Goal: Information Seeking & Learning: Learn about a topic

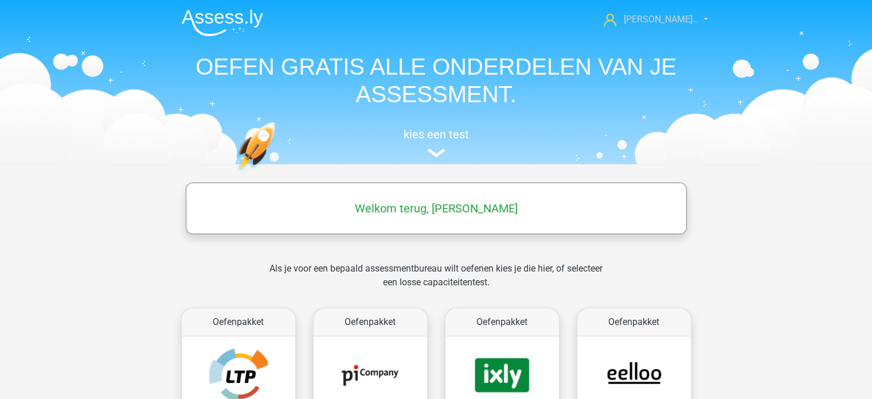
click at [700, 17] on link "[PERSON_NAME]…" at bounding box center [649, 20] width 100 height 14
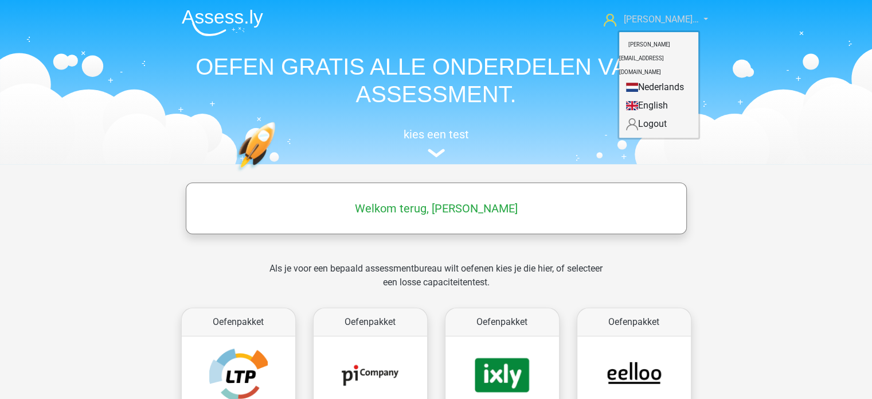
click at [700, 17] on link "[PERSON_NAME]…" at bounding box center [649, 20] width 100 height 14
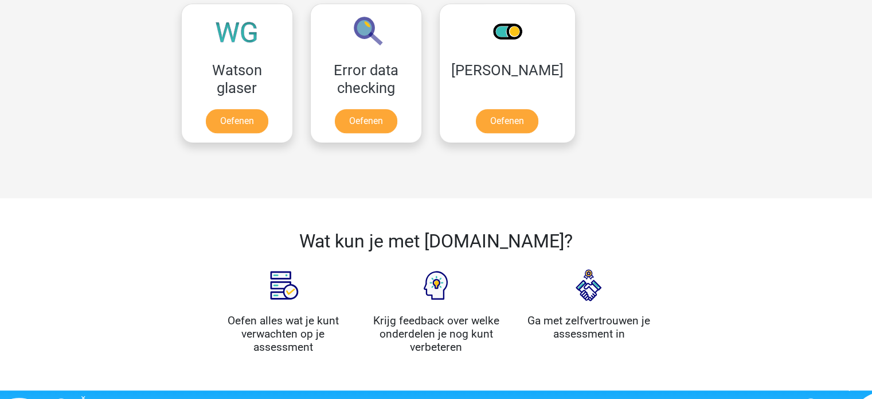
scroll to position [1090, 0]
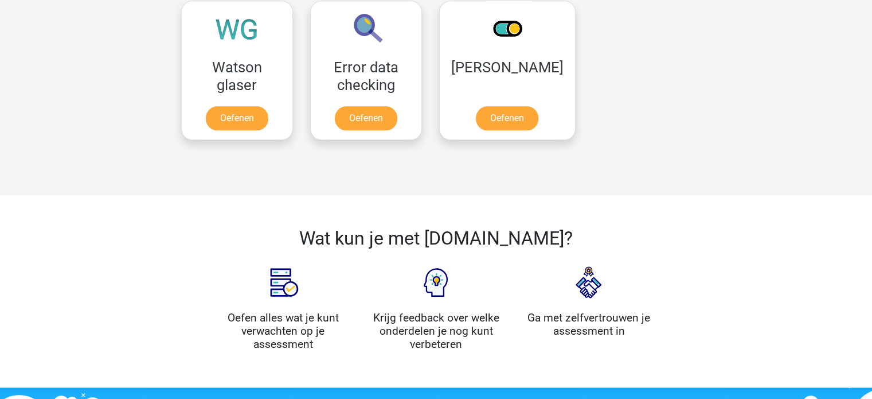
click at [283, 277] on img at bounding box center [283, 282] width 57 height 57
click at [291, 321] on h4 "Oefen alles wat je kunt verwachten op je assessment" at bounding box center [284, 331] width 136 height 40
click at [288, 294] on img at bounding box center [283, 282] width 57 height 57
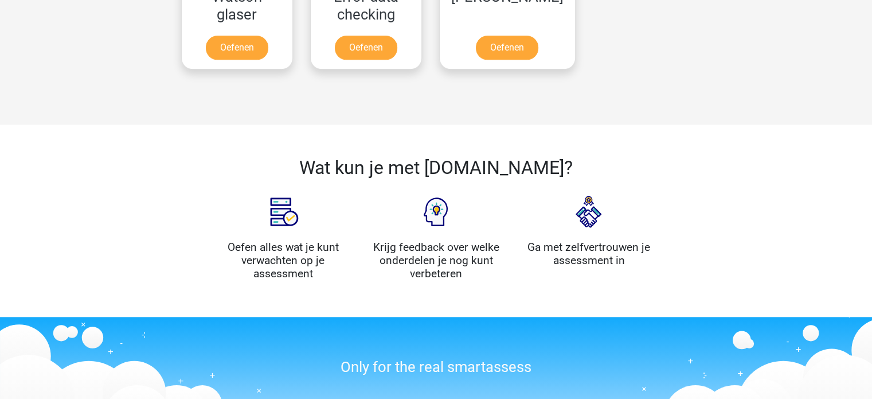
scroll to position [1153, 0]
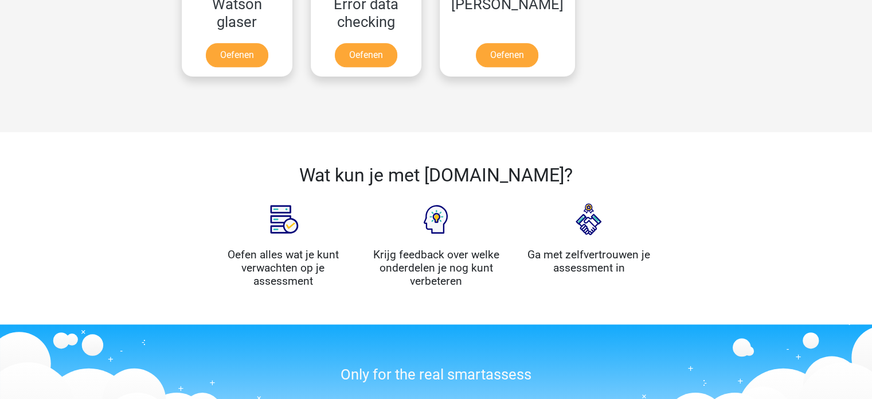
click at [272, 210] on img at bounding box center [283, 218] width 57 height 57
click at [280, 279] on h4 "Oefen alles wat je kunt verwachten op je assessment" at bounding box center [284, 268] width 136 height 40
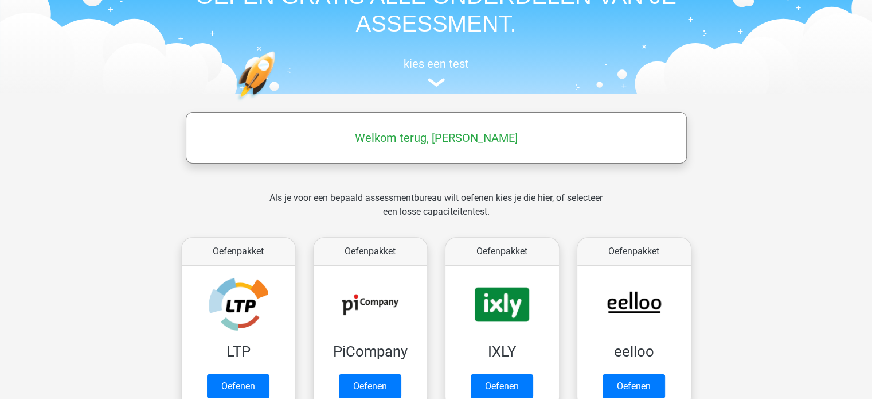
scroll to position [63, 0]
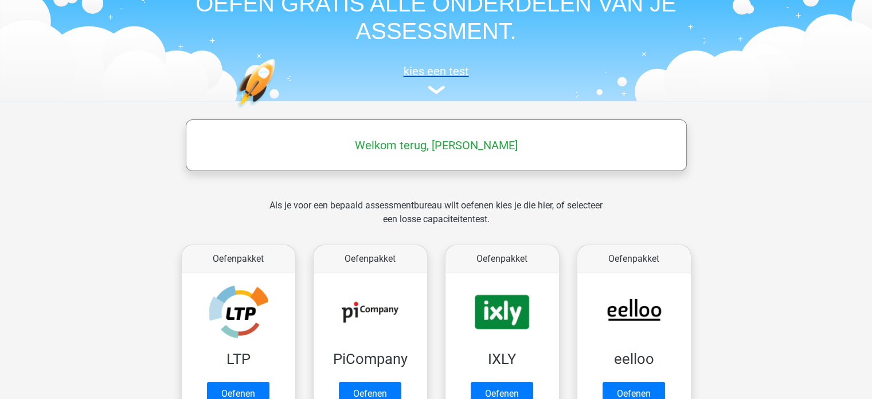
click at [442, 73] on h5 "kies een test" at bounding box center [437, 71] width 528 height 14
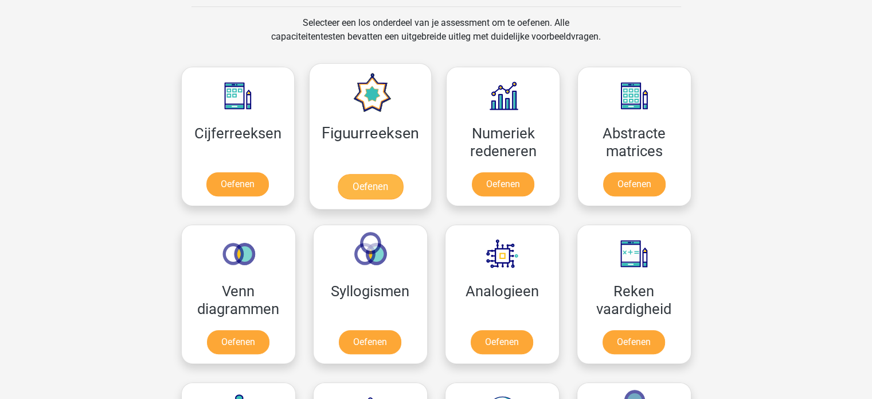
scroll to position [523, 0]
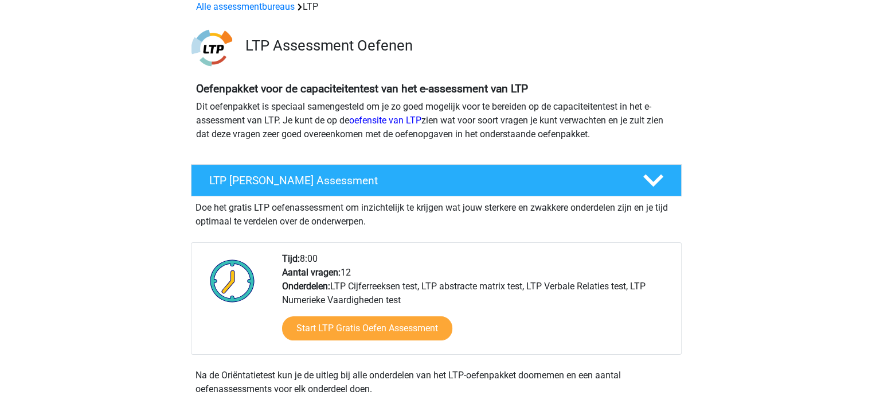
scroll to position [229, 0]
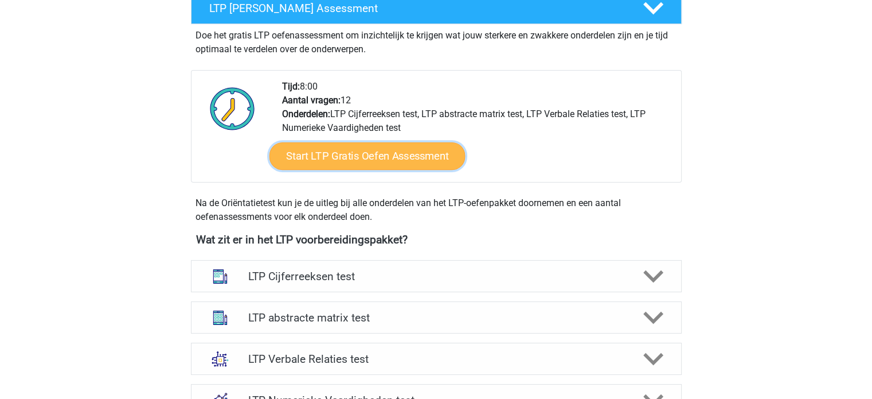
click at [408, 162] on link "Start LTP Gratis Oefen Assessment" at bounding box center [367, 156] width 196 height 28
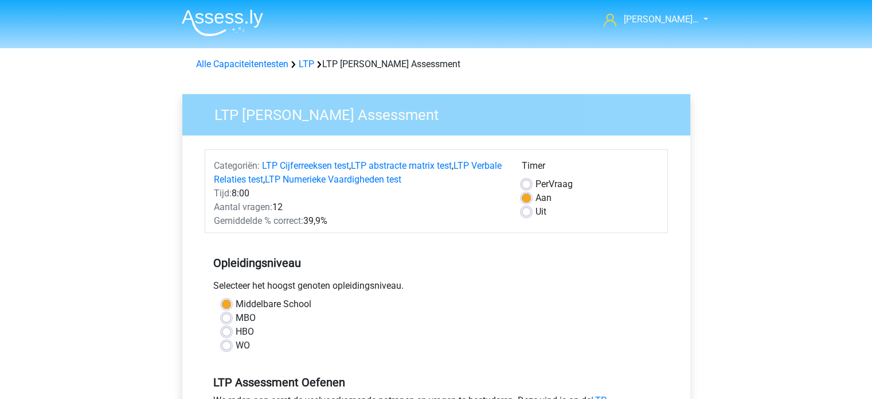
scroll to position [172, 0]
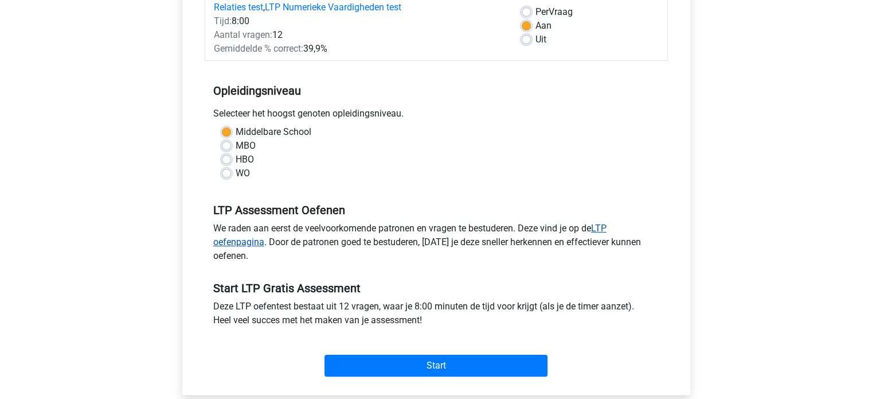
click at [603, 225] on link "LTP oefenpagina" at bounding box center [409, 235] width 393 height 25
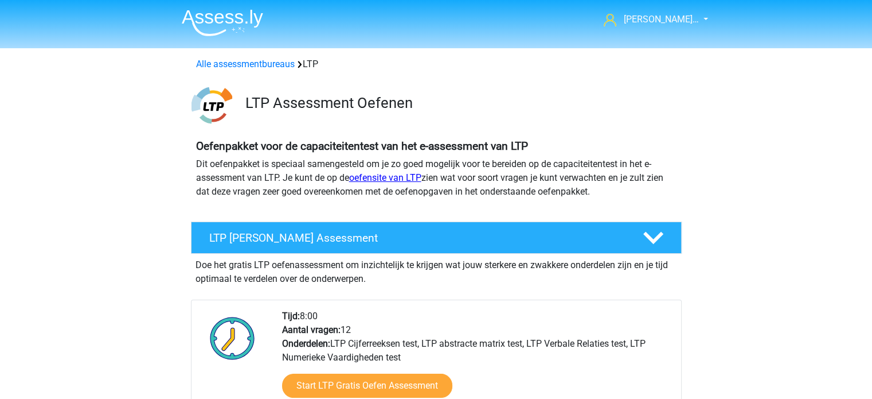
click at [391, 178] on link "oefensite van LTP" at bounding box center [385, 177] width 72 height 11
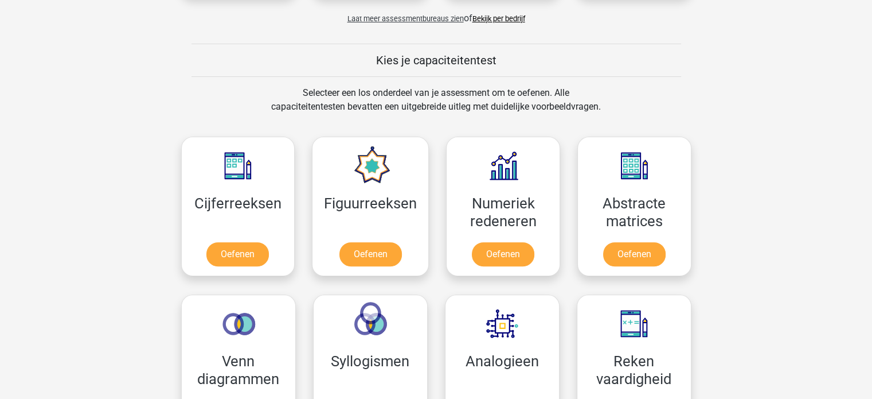
scroll to position [459, 0]
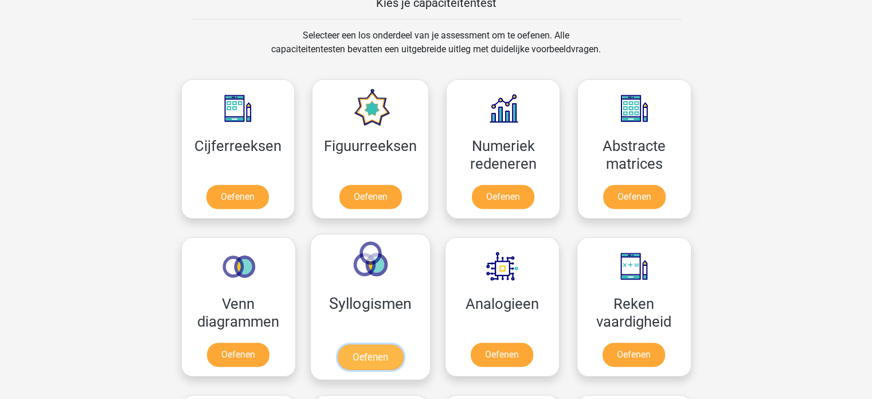
click at [365, 353] on link "Oefenen" at bounding box center [369, 356] width 65 height 25
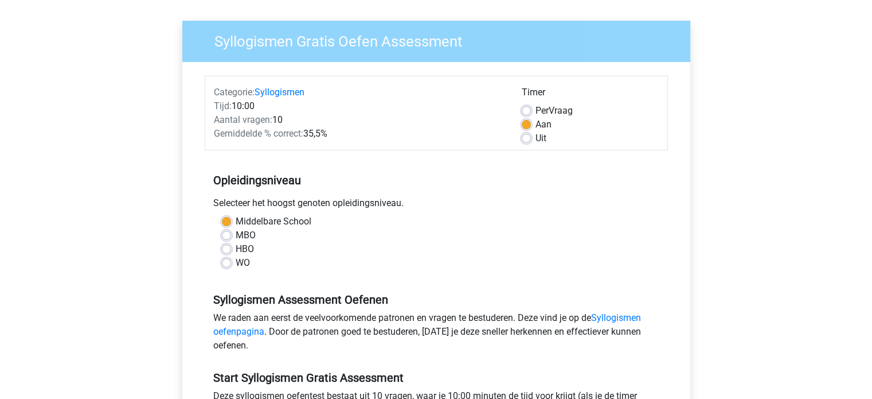
scroll to position [172, 0]
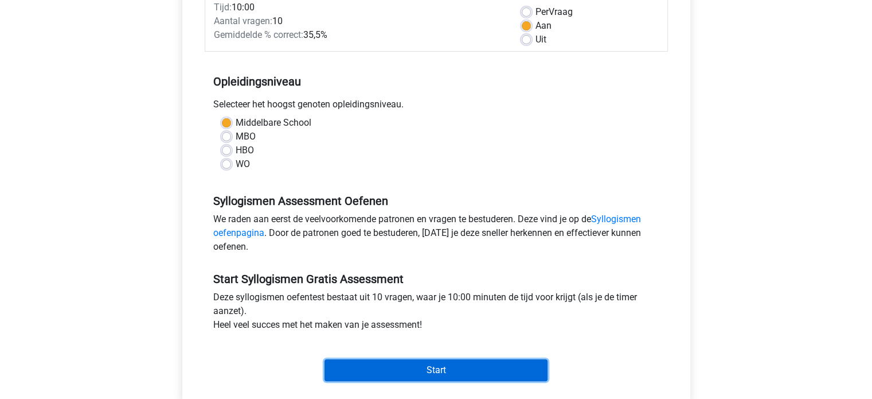
click at [375, 367] on input "Start" at bounding box center [436, 370] width 223 height 22
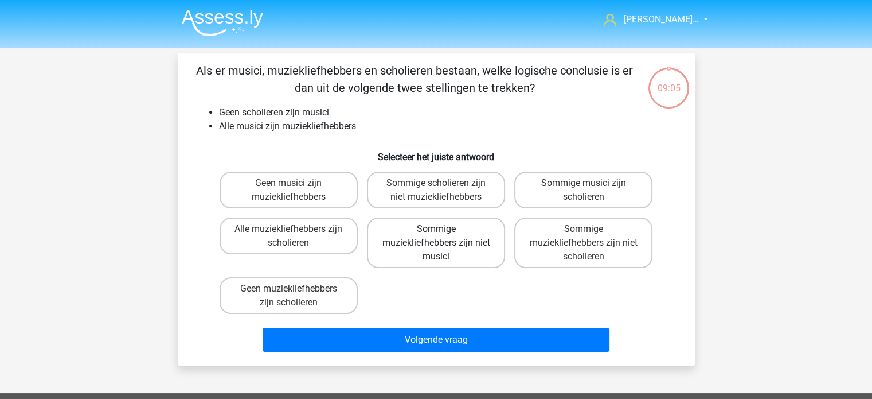
click at [443, 254] on label "Sommige muziekliefhebbers zijn niet musici" at bounding box center [436, 242] width 138 height 50
click at [443, 236] on input "Sommige muziekliefhebbers zijn niet musici" at bounding box center [439, 232] width 7 height 7
radio input "true"
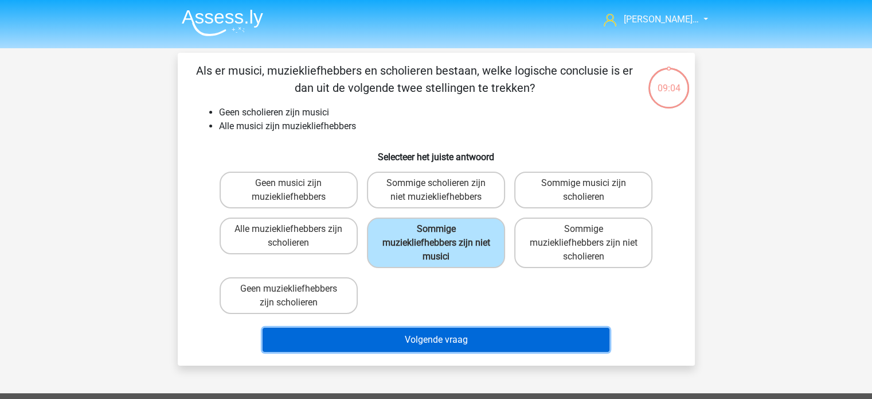
click at [482, 337] on button "Volgende vraag" at bounding box center [436, 339] width 347 height 24
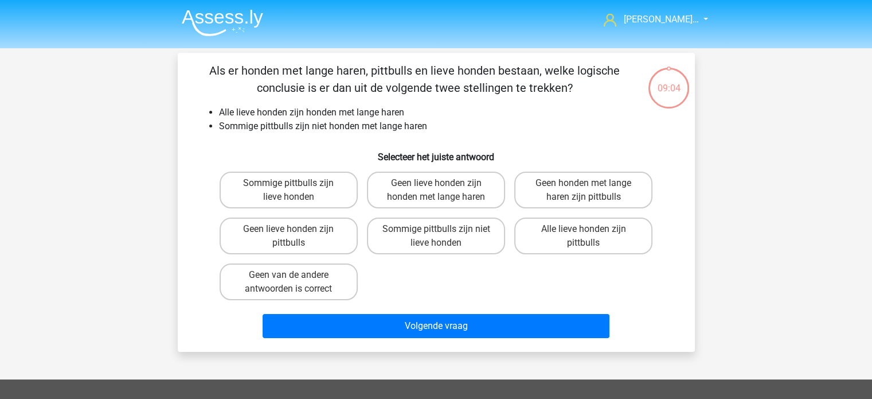
scroll to position [53, 0]
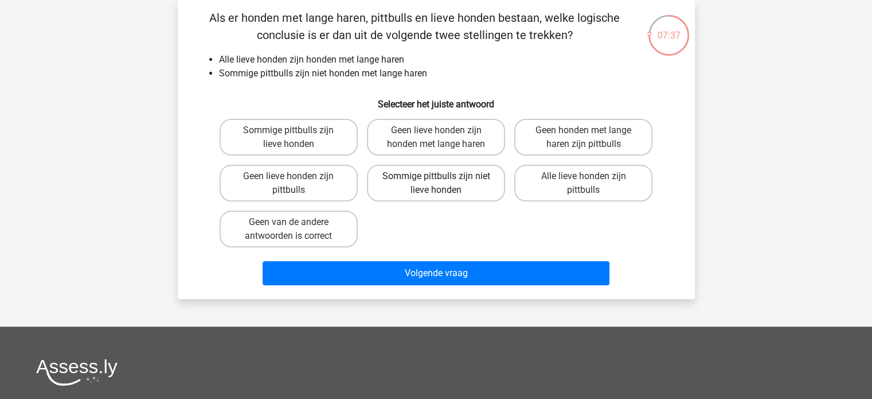
click at [457, 191] on label "Sommige pittbulls zijn niet lieve honden" at bounding box center [436, 183] width 138 height 37
click at [443, 184] on input "Sommige pittbulls zijn niet lieve honden" at bounding box center [439, 179] width 7 height 7
radio input "true"
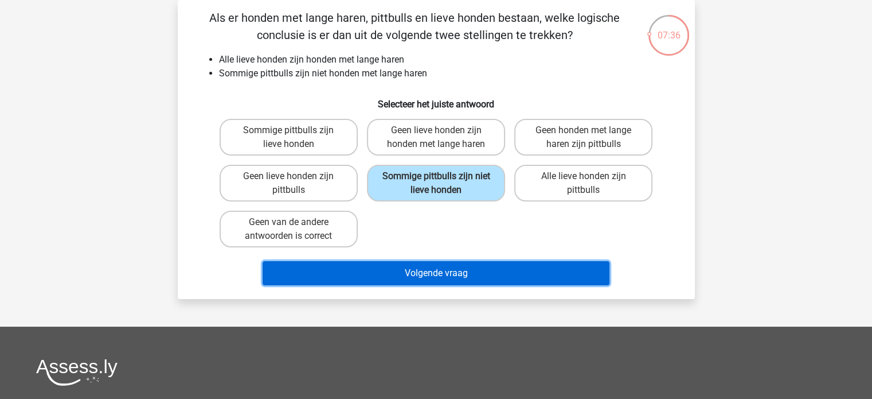
click at [445, 277] on button "Volgende vraag" at bounding box center [436, 273] width 347 height 24
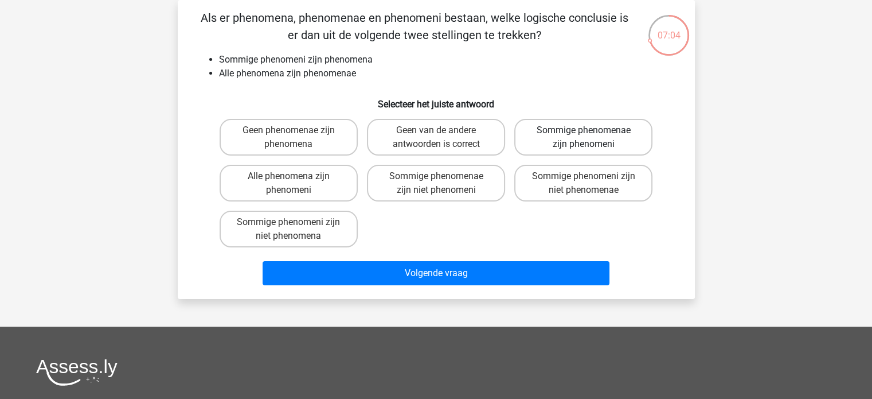
click at [571, 138] on label "Sommige phenomenae zijn phenomeni" at bounding box center [583, 137] width 138 height 37
click at [584, 138] on input "Sommige phenomenae zijn phenomeni" at bounding box center [587, 133] width 7 height 7
radio input "true"
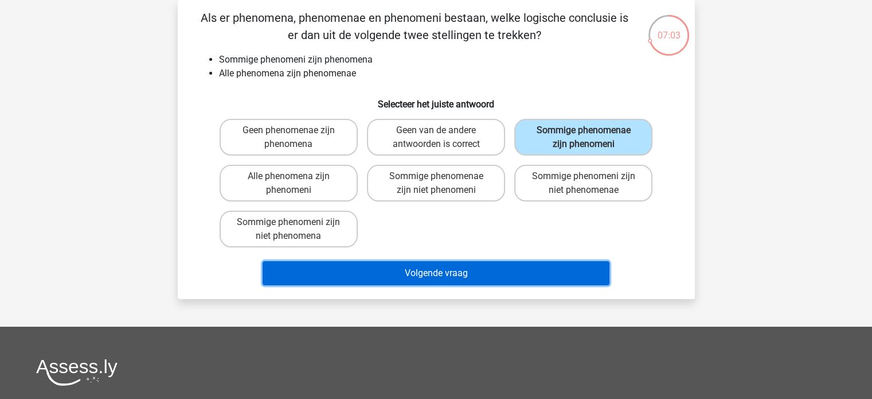
click at [454, 278] on button "Volgende vraag" at bounding box center [436, 273] width 347 height 24
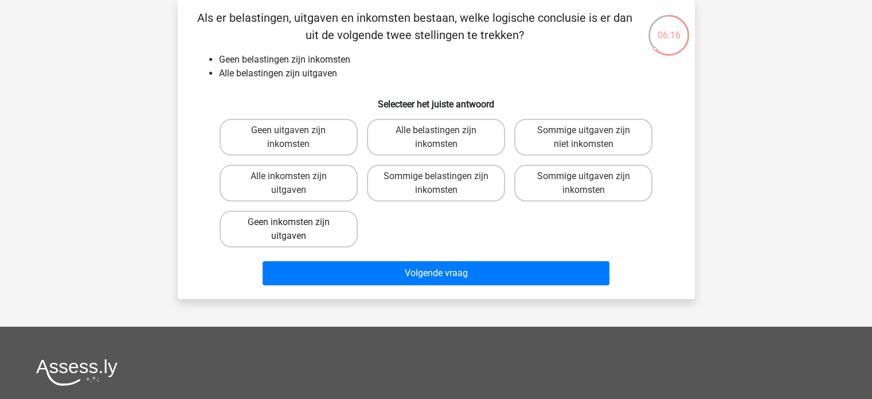
click at [323, 229] on label "Geen inkomsten zijn uitgaven" at bounding box center [289, 228] width 138 height 37
click at [296, 229] on input "Geen inkomsten zijn uitgaven" at bounding box center [291, 225] width 7 height 7
radio input "true"
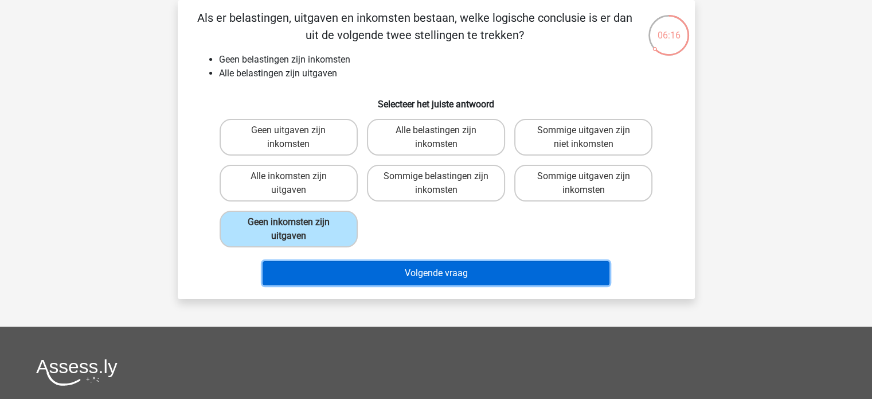
click at [404, 270] on button "Volgende vraag" at bounding box center [436, 273] width 347 height 24
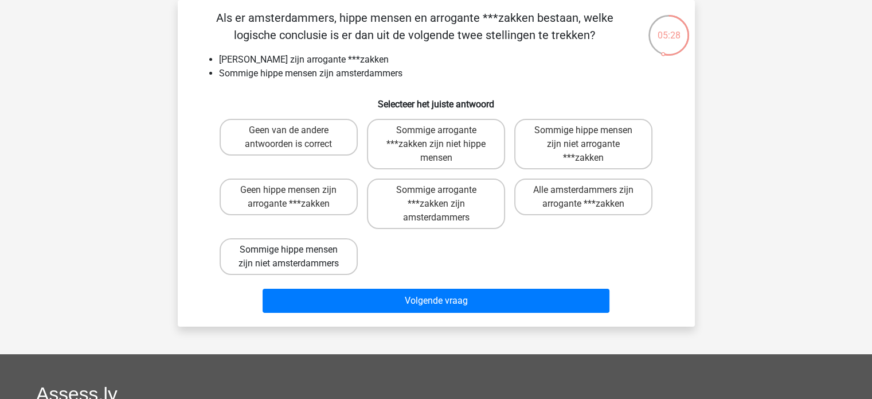
click at [285, 254] on label "Sommige hippe mensen zijn niet amsterdammers" at bounding box center [289, 256] width 138 height 37
click at [288, 254] on input "Sommige hippe mensen zijn niet amsterdammers" at bounding box center [291, 252] width 7 height 7
radio input "true"
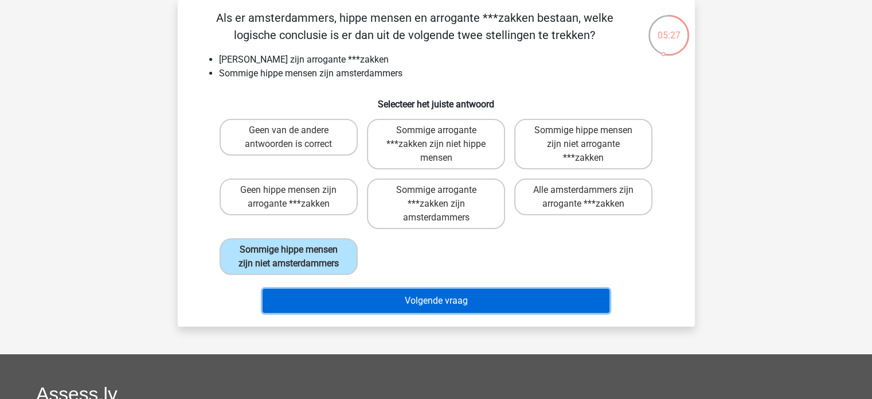
click at [387, 297] on button "Volgende vraag" at bounding box center [436, 300] width 347 height 24
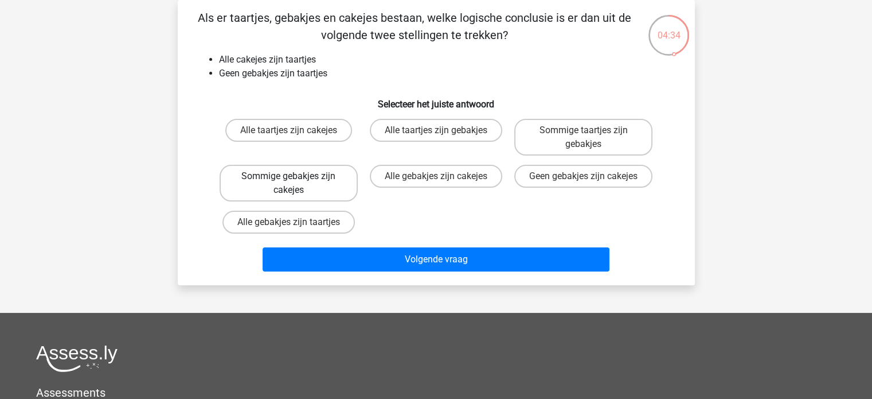
click at [259, 176] on label "Sommige gebakjes zijn cakejes" at bounding box center [289, 183] width 138 height 37
click at [288, 176] on input "Sommige gebakjes zijn cakejes" at bounding box center [291, 179] width 7 height 7
radio input "true"
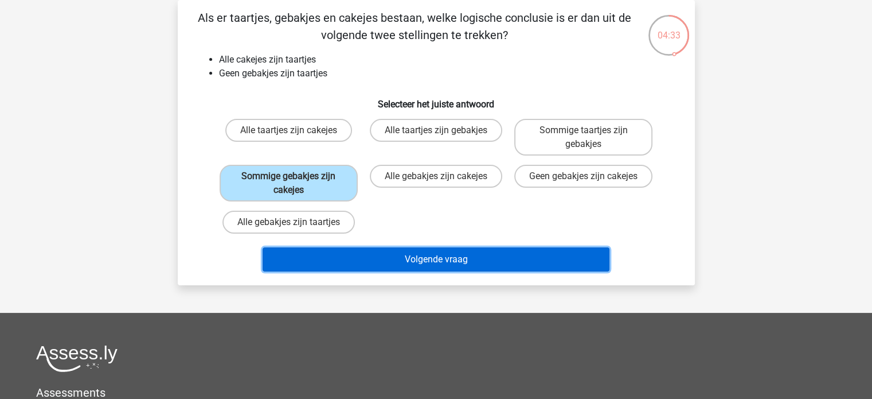
click at [465, 260] on button "Volgende vraag" at bounding box center [436, 259] width 347 height 24
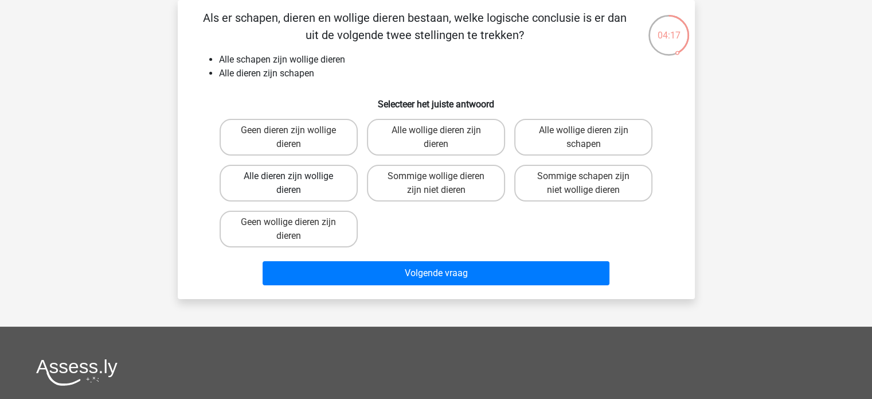
click at [335, 185] on label "Alle dieren zijn wollige dieren" at bounding box center [289, 183] width 138 height 37
click at [296, 184] on input "Alle dieren zijn wollige dieren" at bounding box center [291, 179] width 7 height 7
radio input "true"
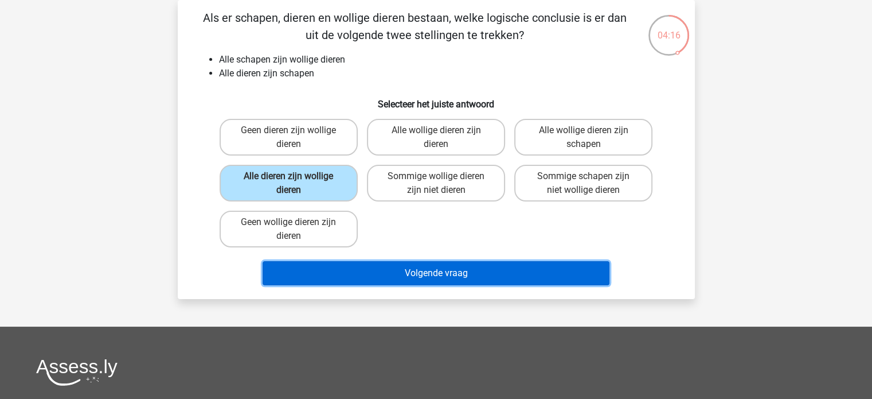
click at [416, 266] on button "Volgende vraag" at bounding box center [436, 273] width 347 height 24
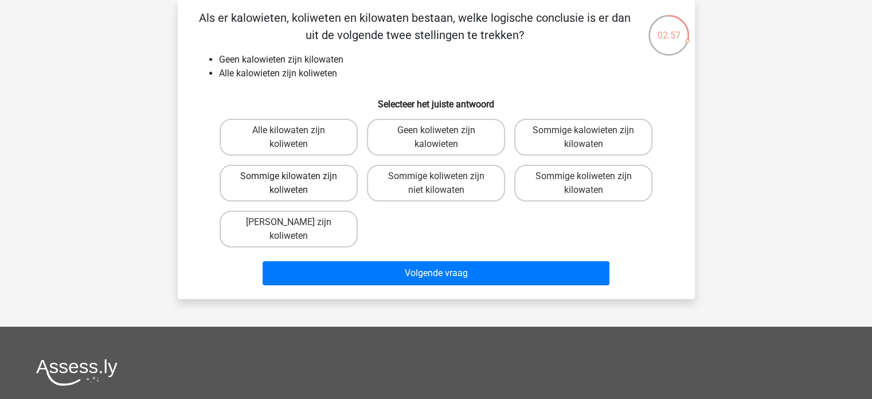
click at [314, 190] on label "Sommige kilowaten zijn koliweten" at bounding box center [289, 183] width 138 height 37
click at [296, 184] on input "Sommige kilowaten zijn koliweten" at bounding box center [291, 179] width 7 height 7
radio input "true"
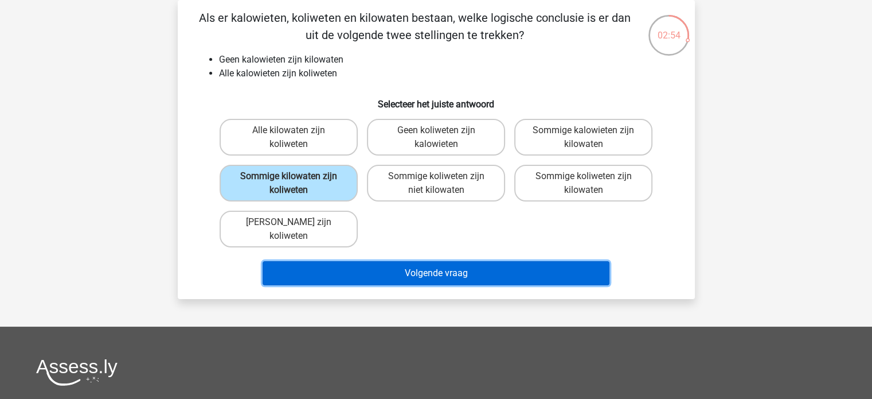
click at [357, 268] on button "Volgende vraag" at bounding box center [436, 273] width 347 height 24
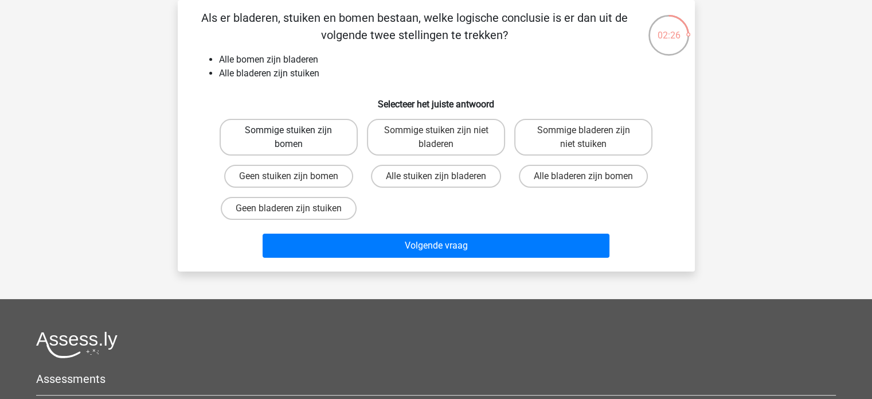
click at [270, 137] on label "Sommige stuiken zijn bomen" at bounding box center [289, 137] width 138 height 37
click at [288, 137] on input "Sommige stuiken zijn bomen" at bounding box center [291, 133] width 7 height 7
radio input "true"
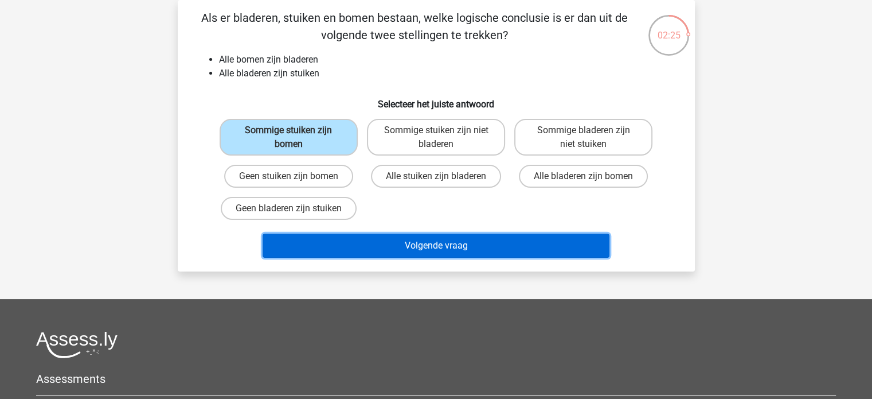
click at [424, 236] on button "Volgende vraag" at bounding box center [436, 245] width 347 height 24
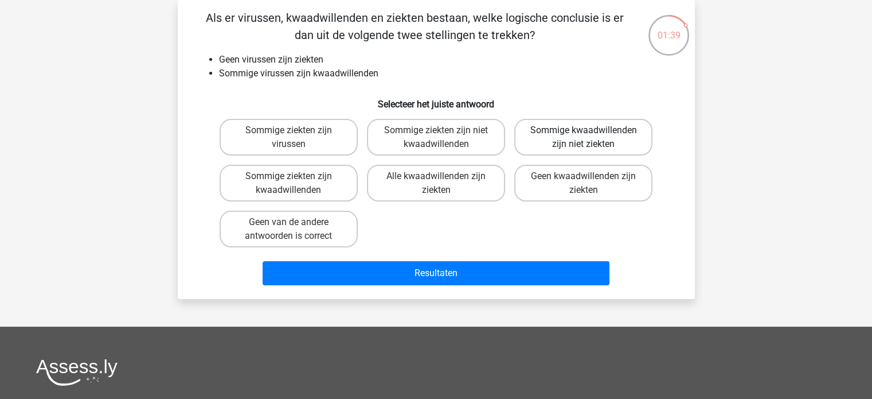
click at [578, 135] on label "Sommige kwaadwillenden zijn niet ziekten" at bounding box center [583, 137] width 138 height 37
click at [584, 135] on input "Sommige kwaadwillenden zijn niet ziekten" at bounding box center [587, 133] width 7 height 7
radio input "true"
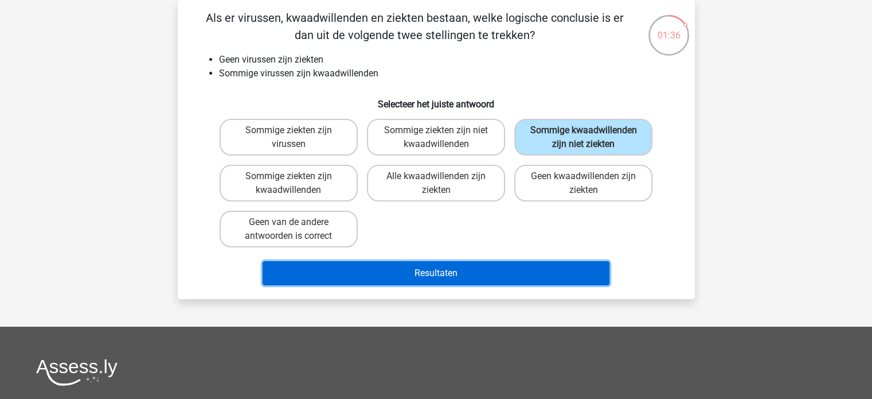
click at [517, 268] on button "Resultaten" at bounding box center [436, 273] width 347 height 24
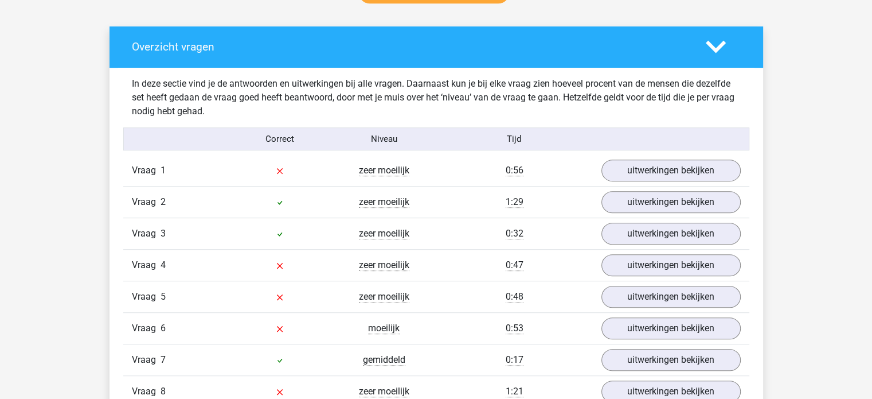
scroll to position [631, 0]
